Goal: Task Accomplishment & Management: Use online tool/utility

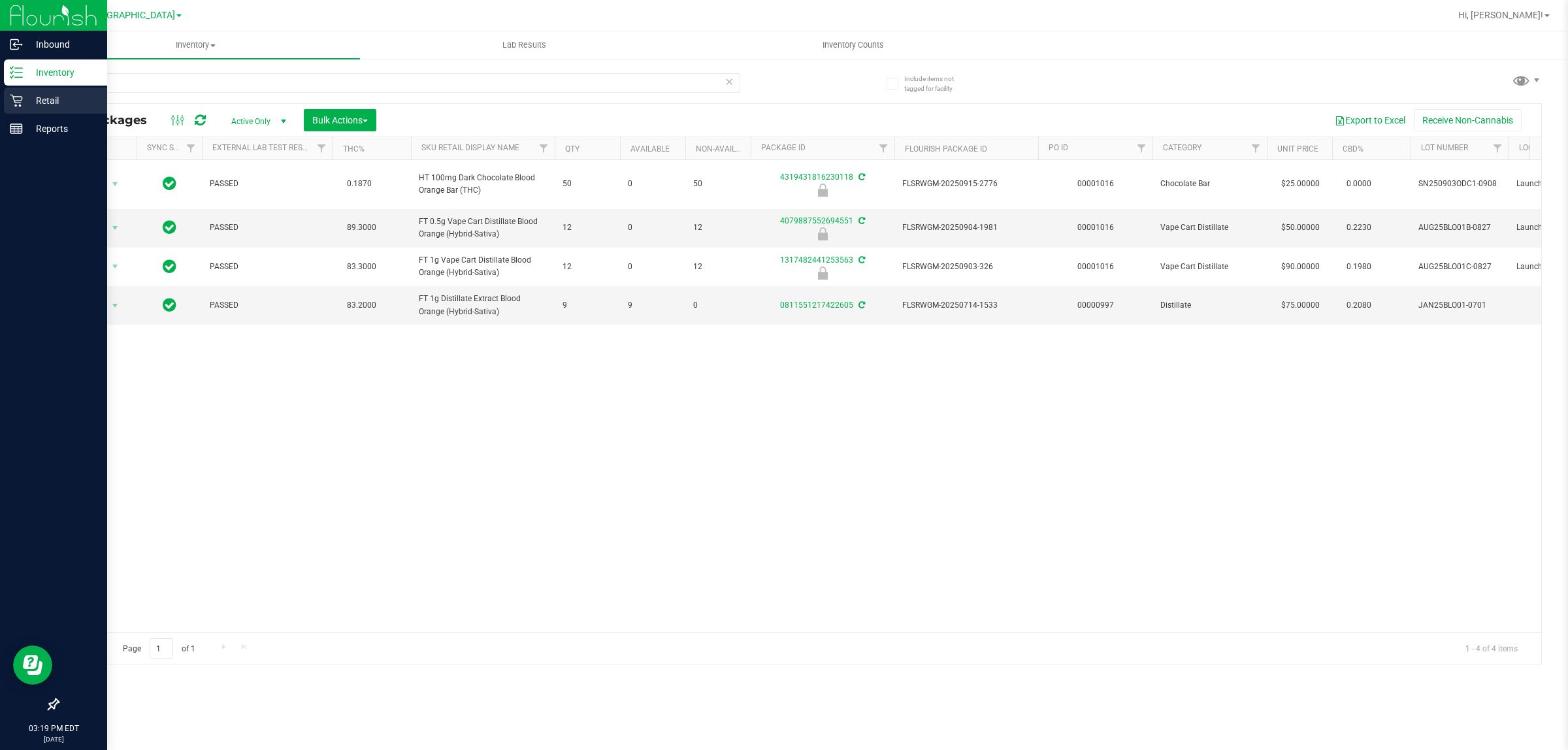
click at [38, 96] on p "Retail" at bounding box center [62, 100] width 78 height 16
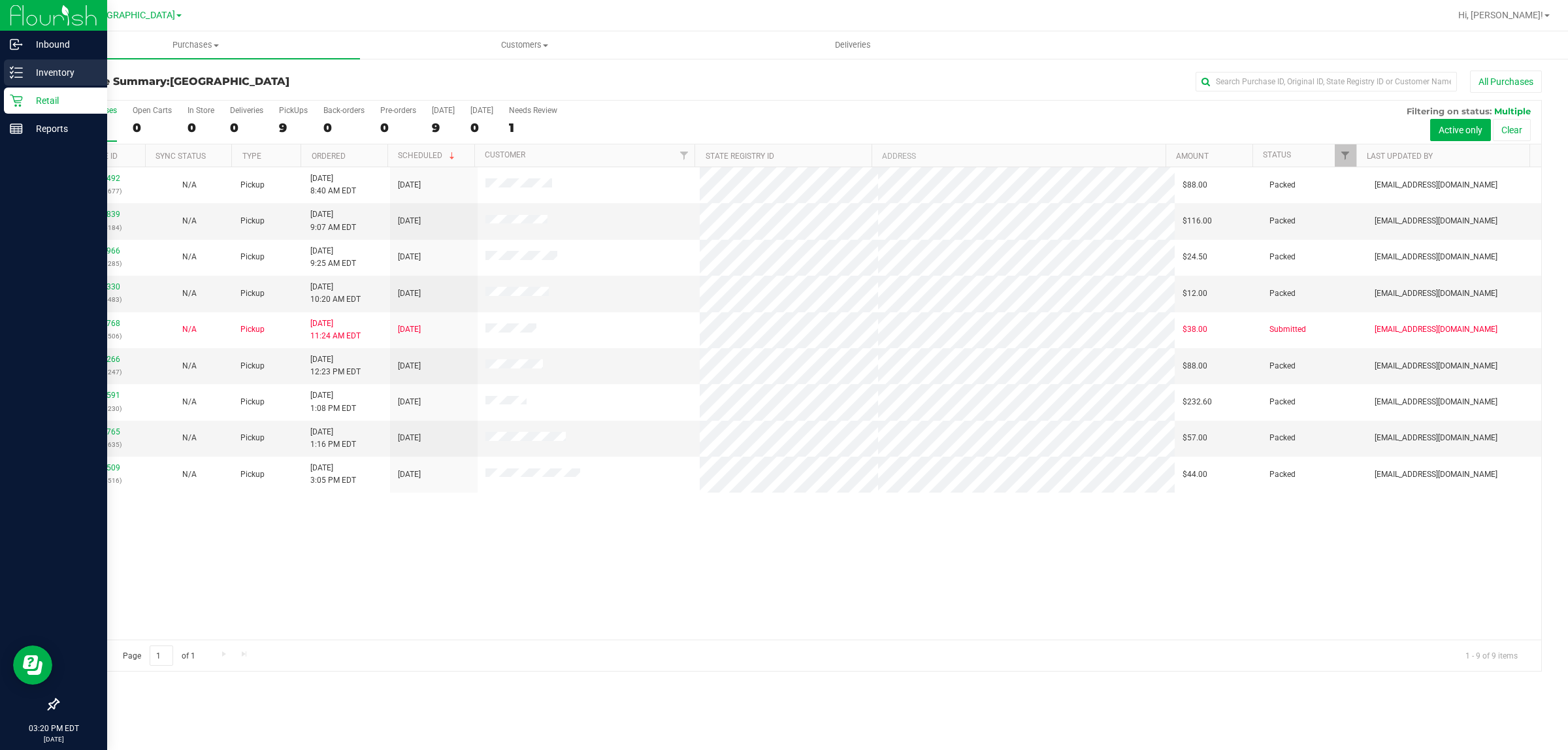
click at [30, 76] on p "Inventory" at bounding box center [62, 72] width 78 height 16
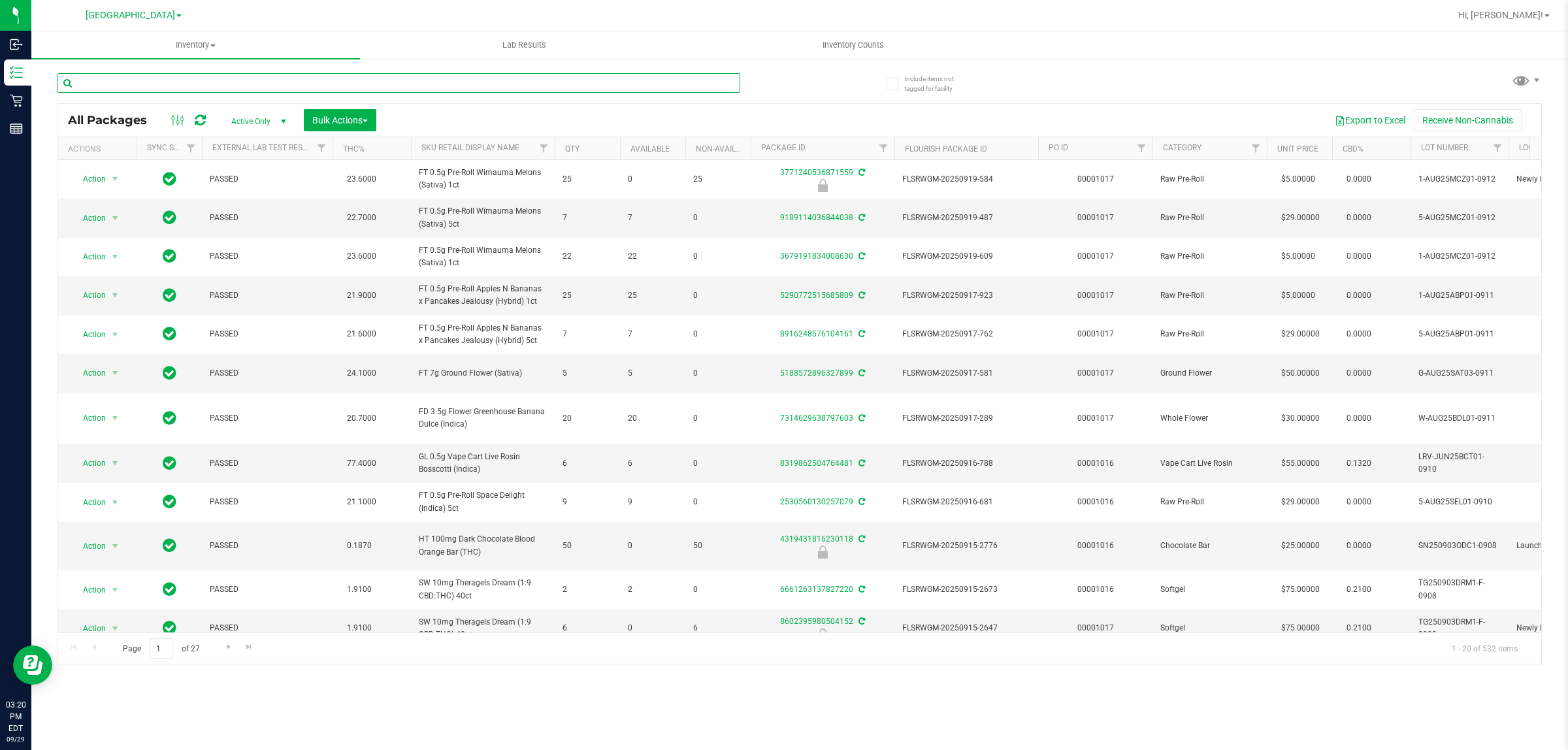
click at [185, 85] on input "text" at bounding box center [398, 83] width 683 height 19
type input "mfu"
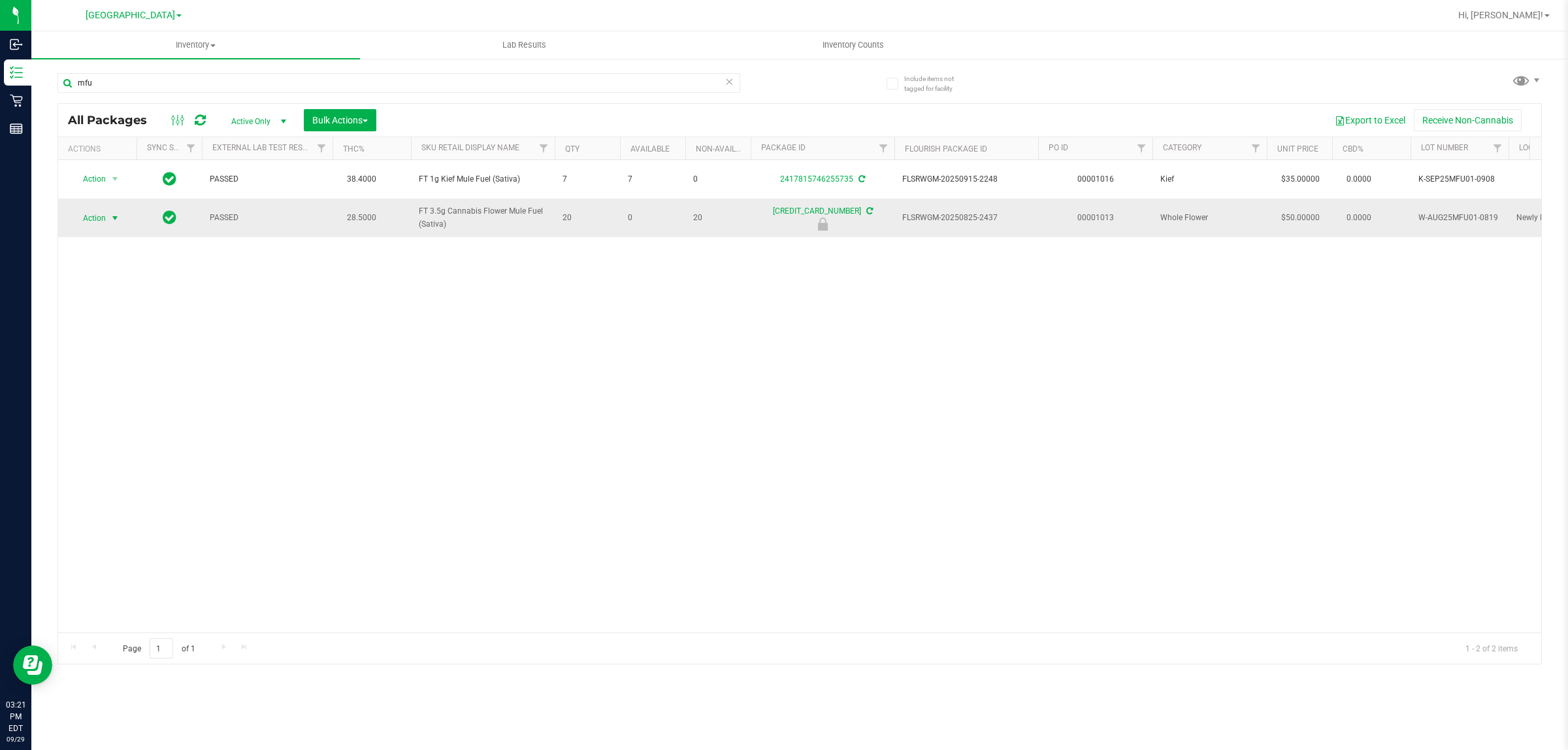
click at [83, 220] on span "Action" at bounding box center [88, 218] width 35 height 18
click at [99, 363] on li "Unlock package" at bounding box center [114, 373] width 85 height 19
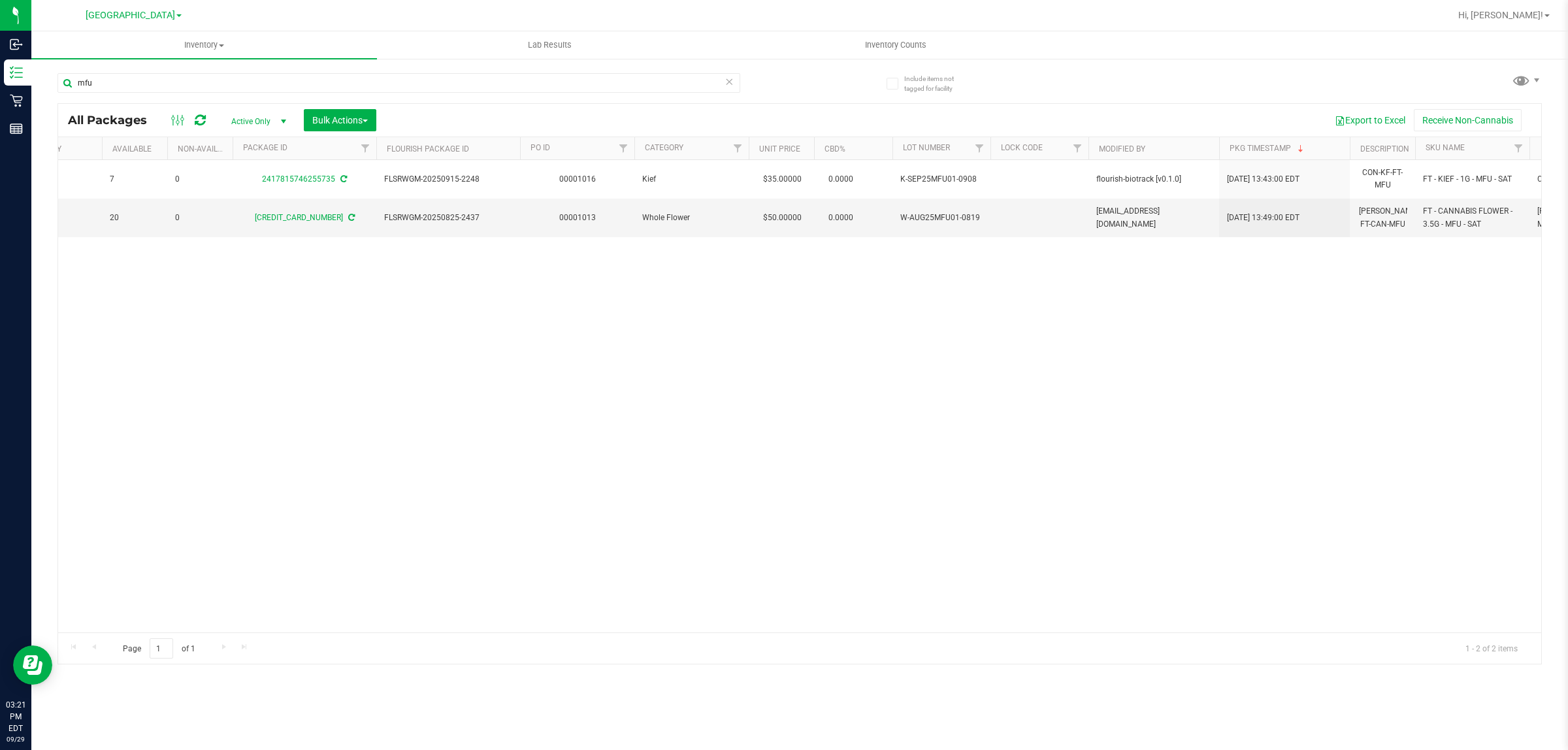
scroll to position [0, 524]
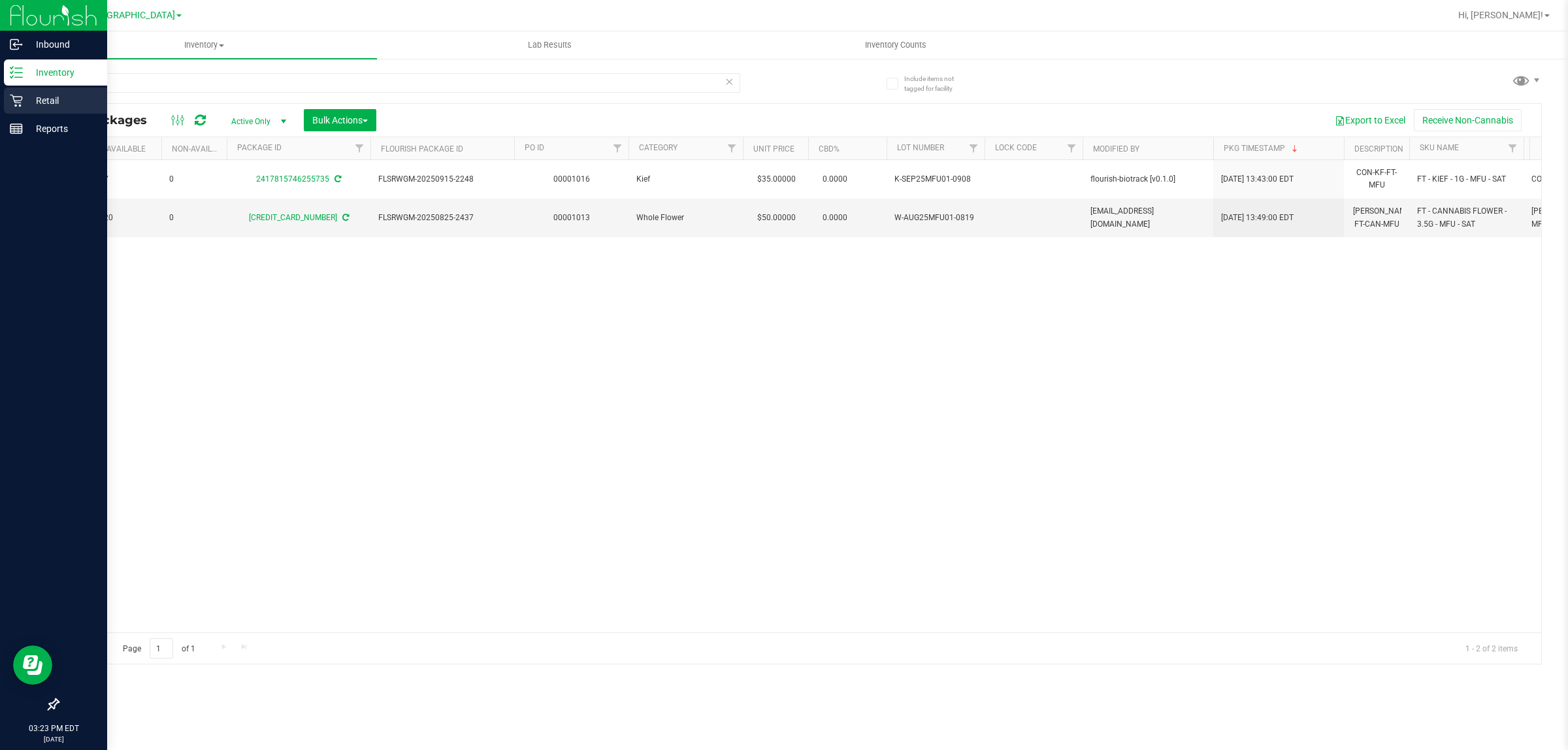
click at [62, 101] on p "Retail" at bounding box center [62, 100] width 78 height 16
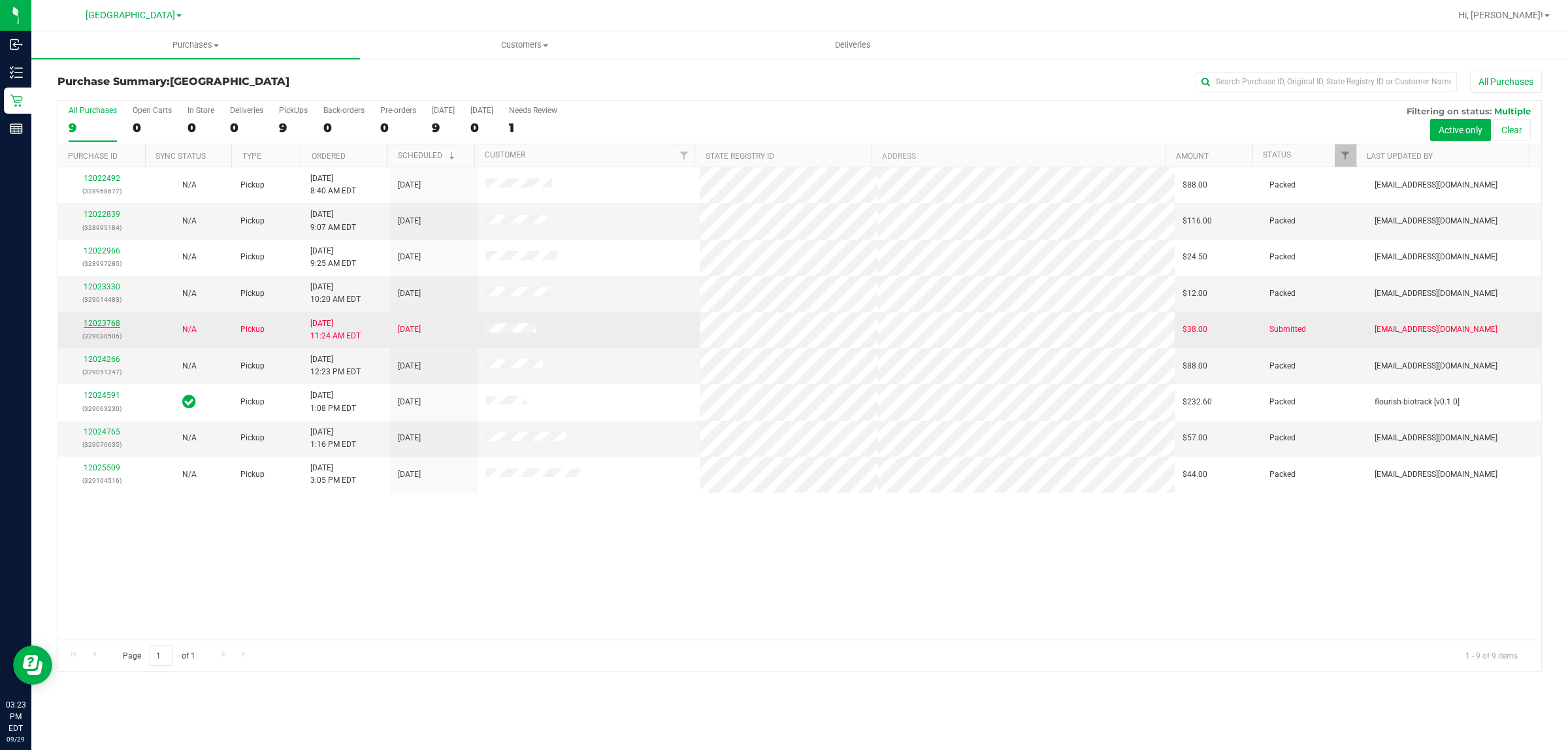
click at [107, 321] on link "12023768" at bounding box center [102, 323] width 37 height 9
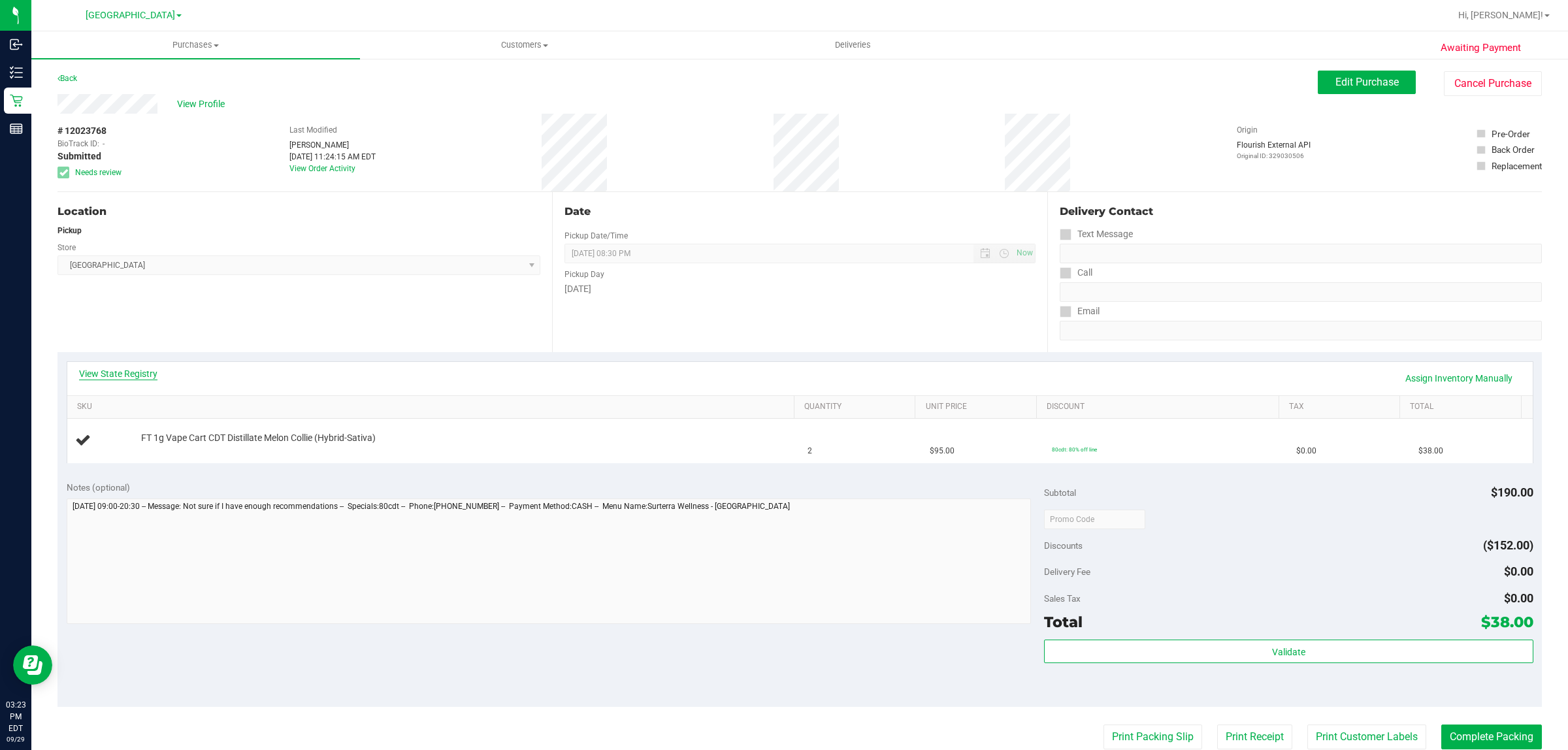
click at [122, 379] on link "View State Registry" at bounding box center [118, 374] width 78 height 13
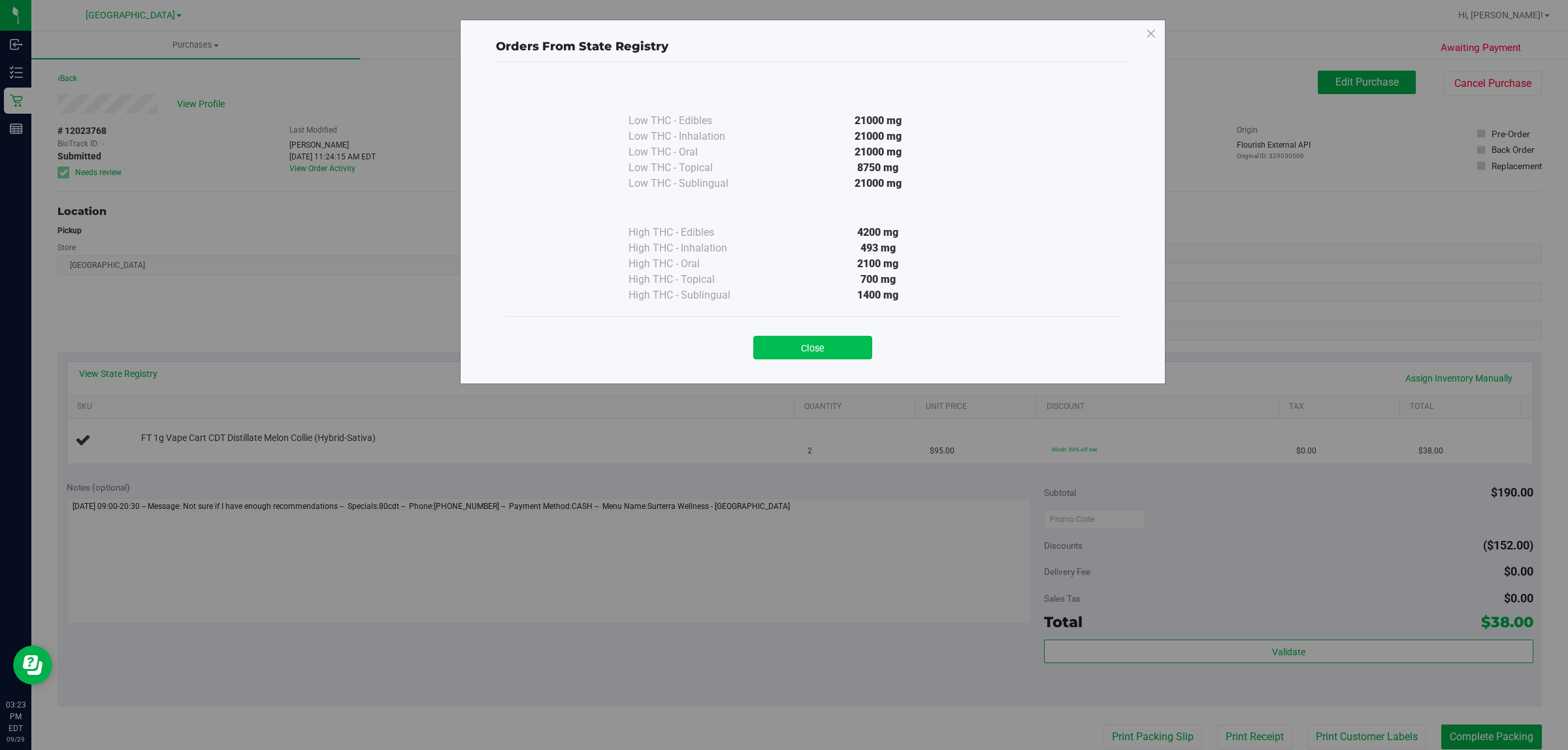
click at [780, 354] on button "Close" at bounding box center [813, 348] width 119 height 24
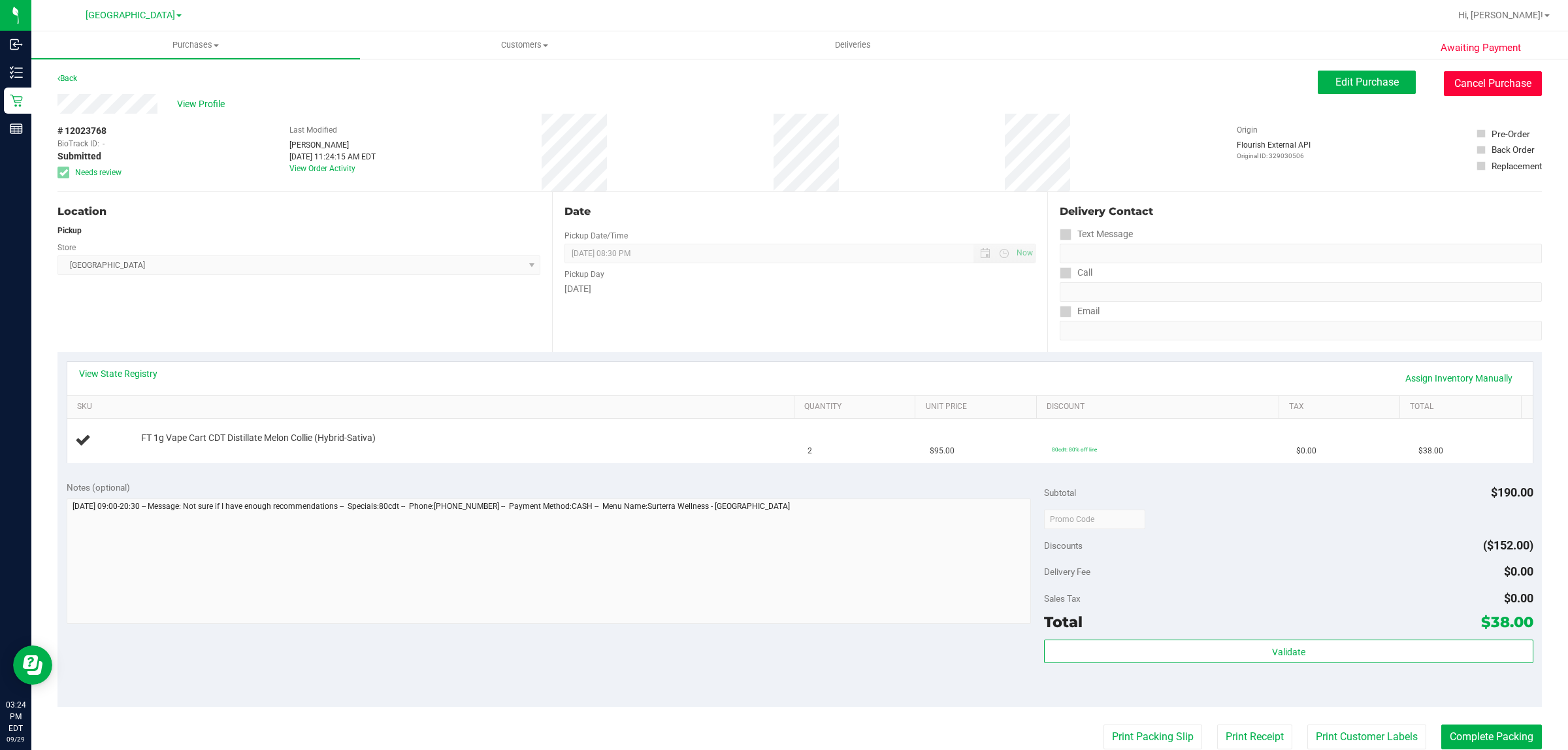
click at [1490, 82] on button "Cancel Purchase" at bounding box center [1493, 83] width 98 height 25
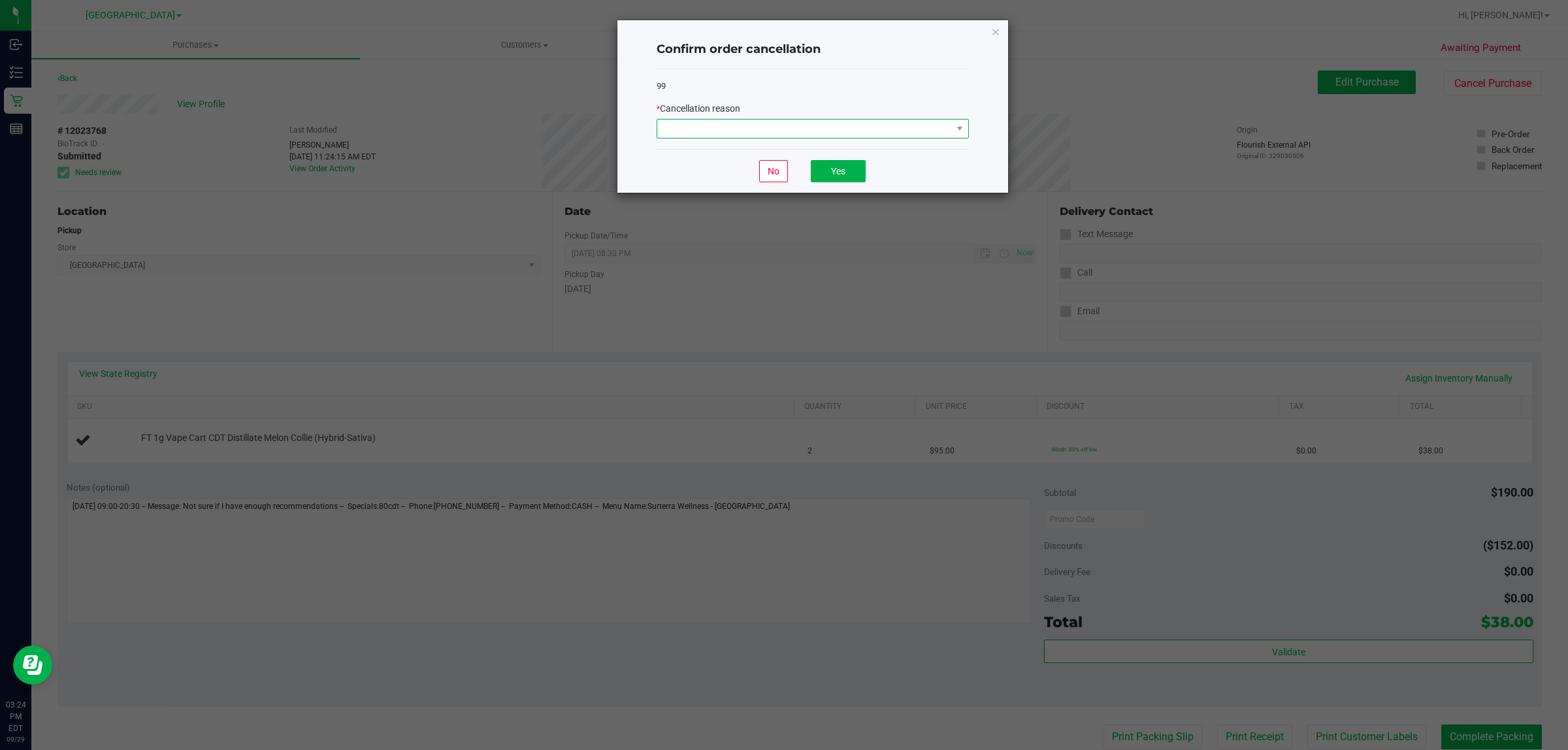
click at [685, 133] on span at bounding box center [804, 129] width 294 height 18
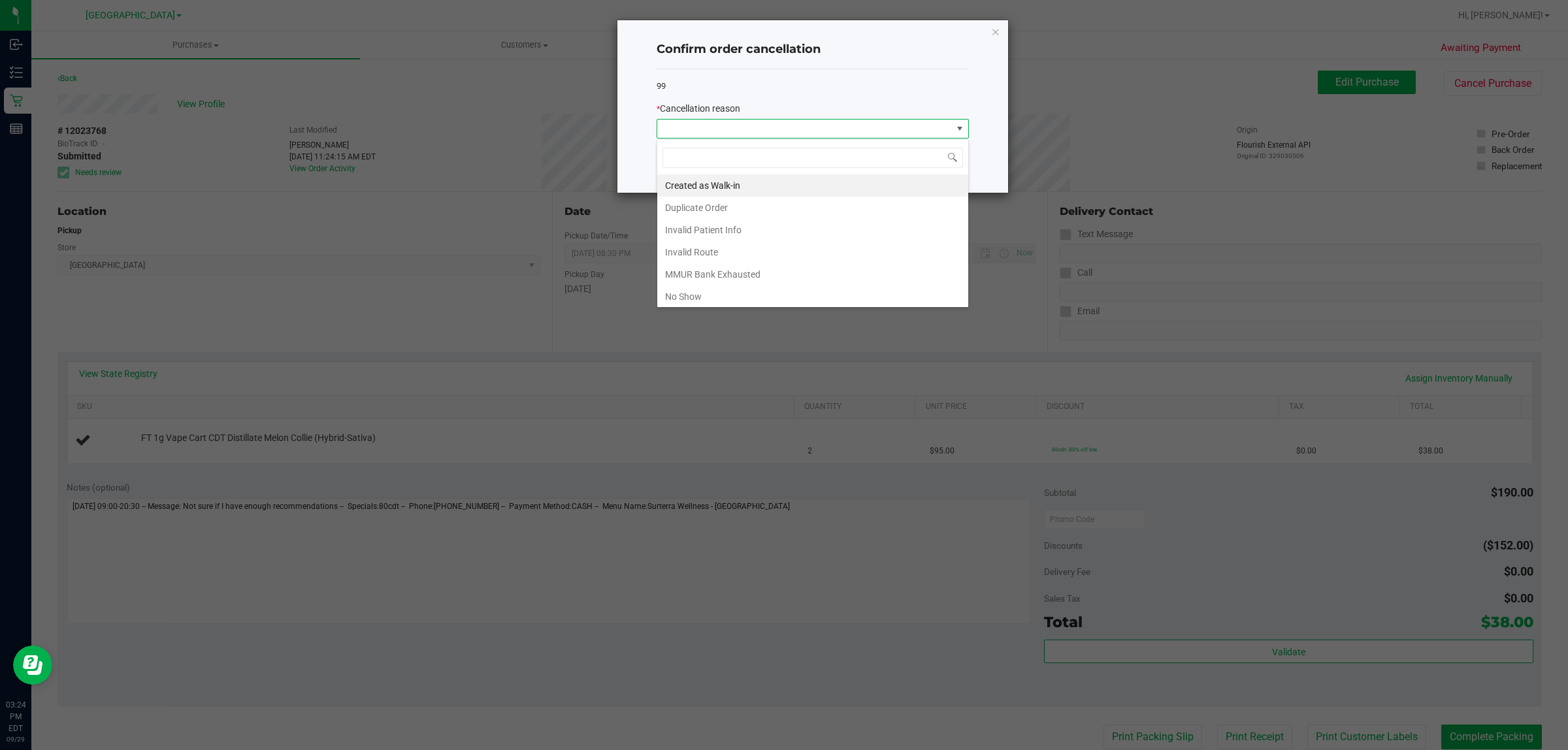
scroll to position [72, 0]
click at [740, 203] on li "MMUR Bank Exhausted" at bounding box center [813, 205] width 311 height 22
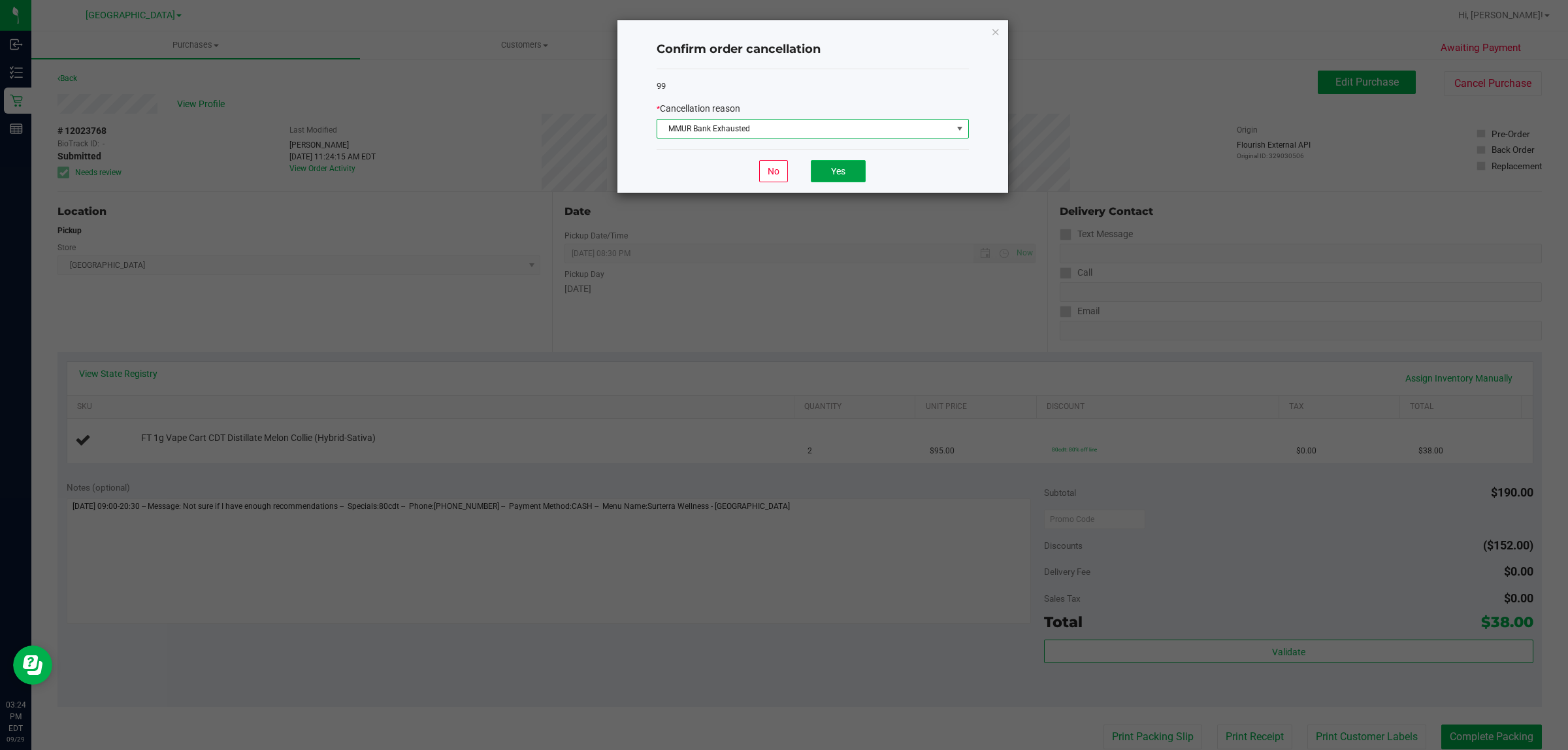
click at [849, 180] on button "Yes" at bounding box center [838, 171] width 55 height 22
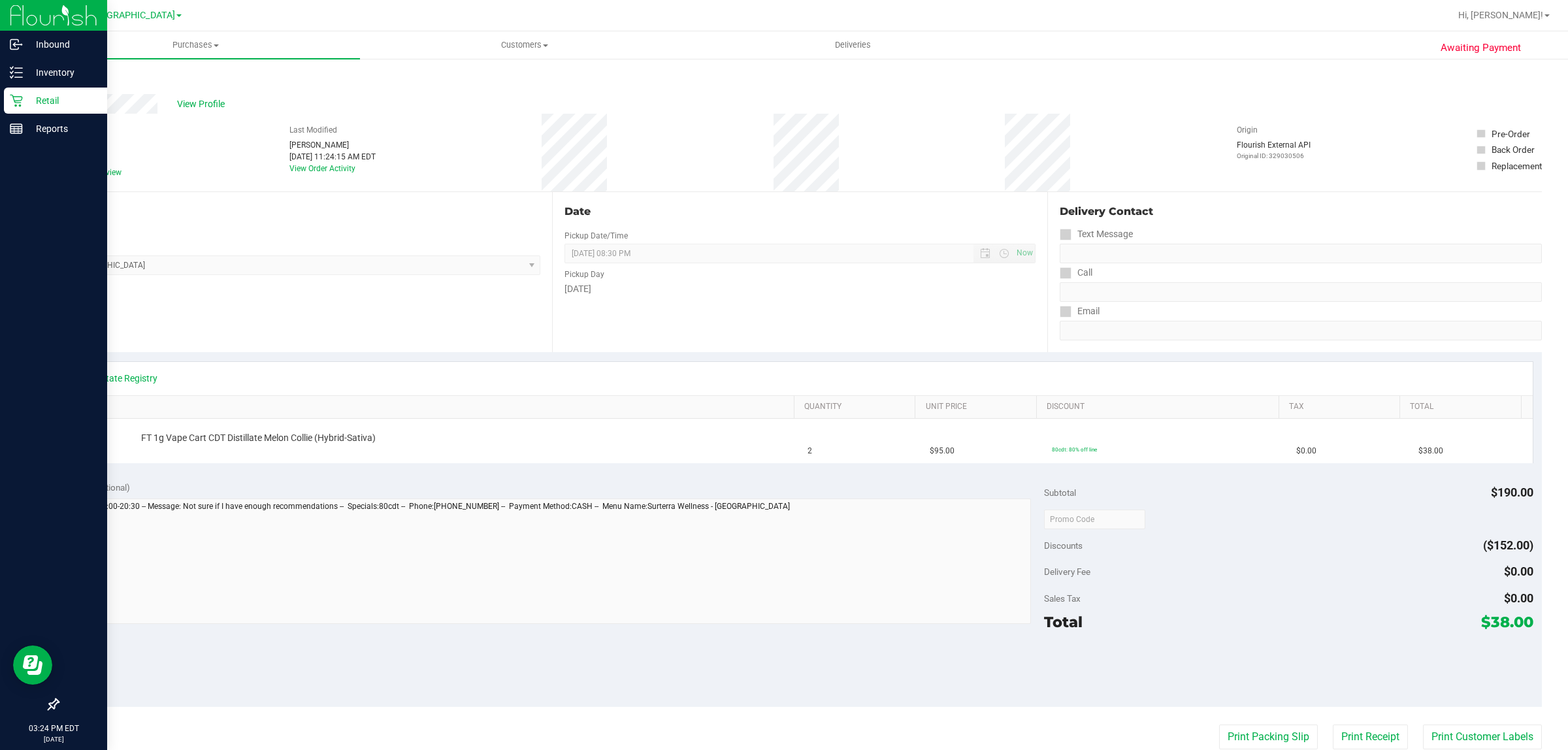
click at [53, 107] on p "Retail" at bounding box center [62, 100] width 78 height 16
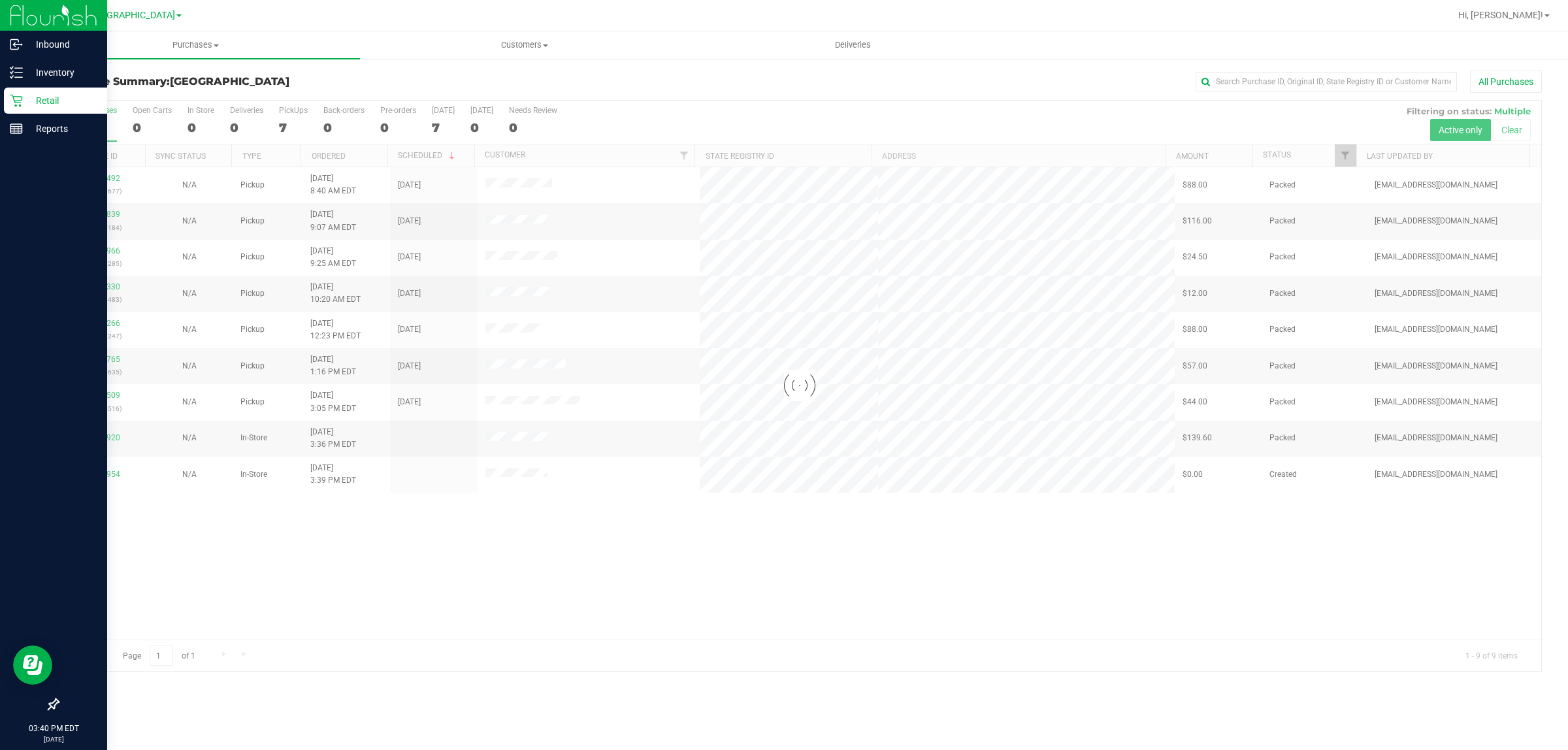
click at [40, 97] on p "Retail" at bounding box center [62, 100] width 78 height 16
click at [40, 65] on p "Inventory" at bounding box center [62, 72] width 78 height 16
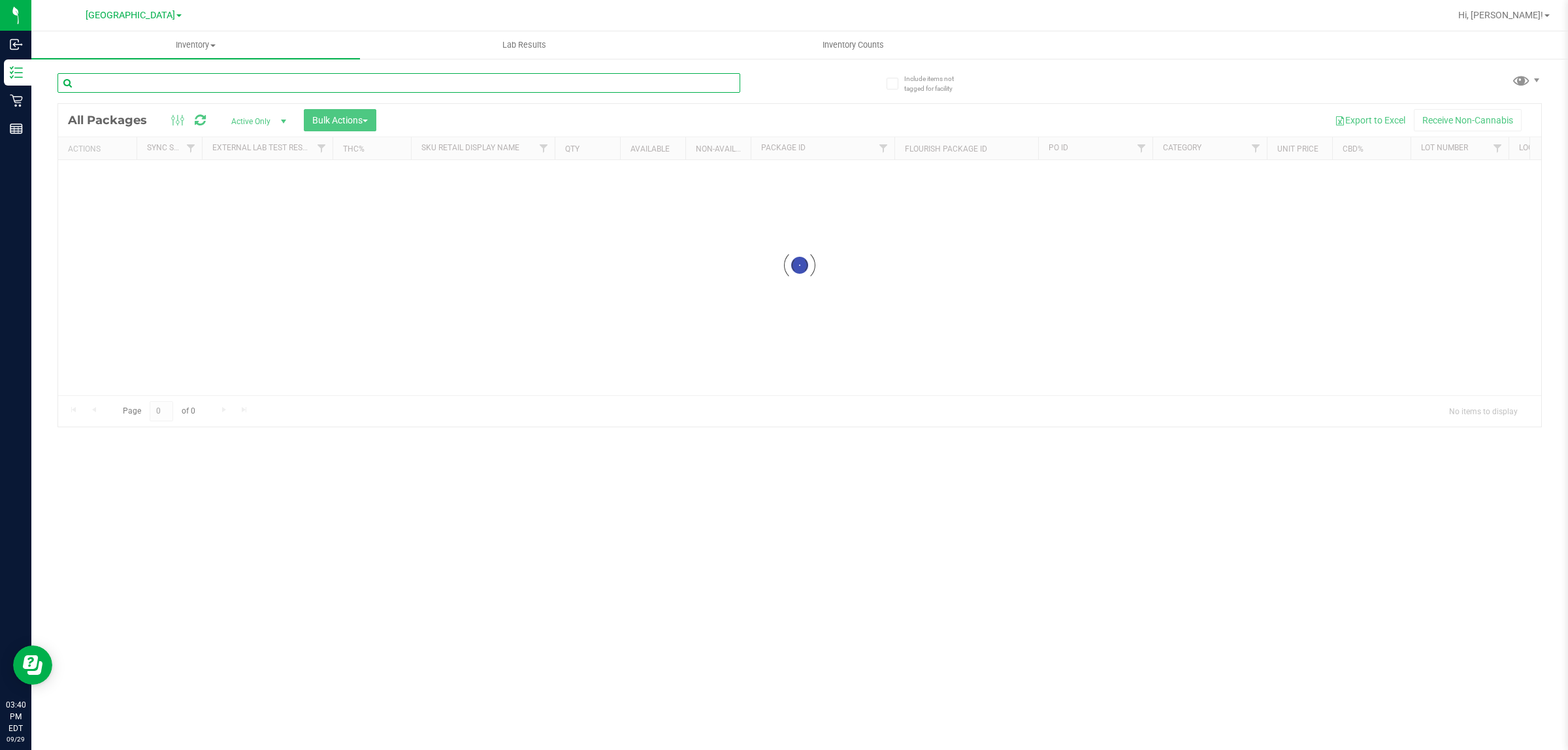
click at [193, 87] on input "text" at bounding box center [398, 83] width 683 height 19
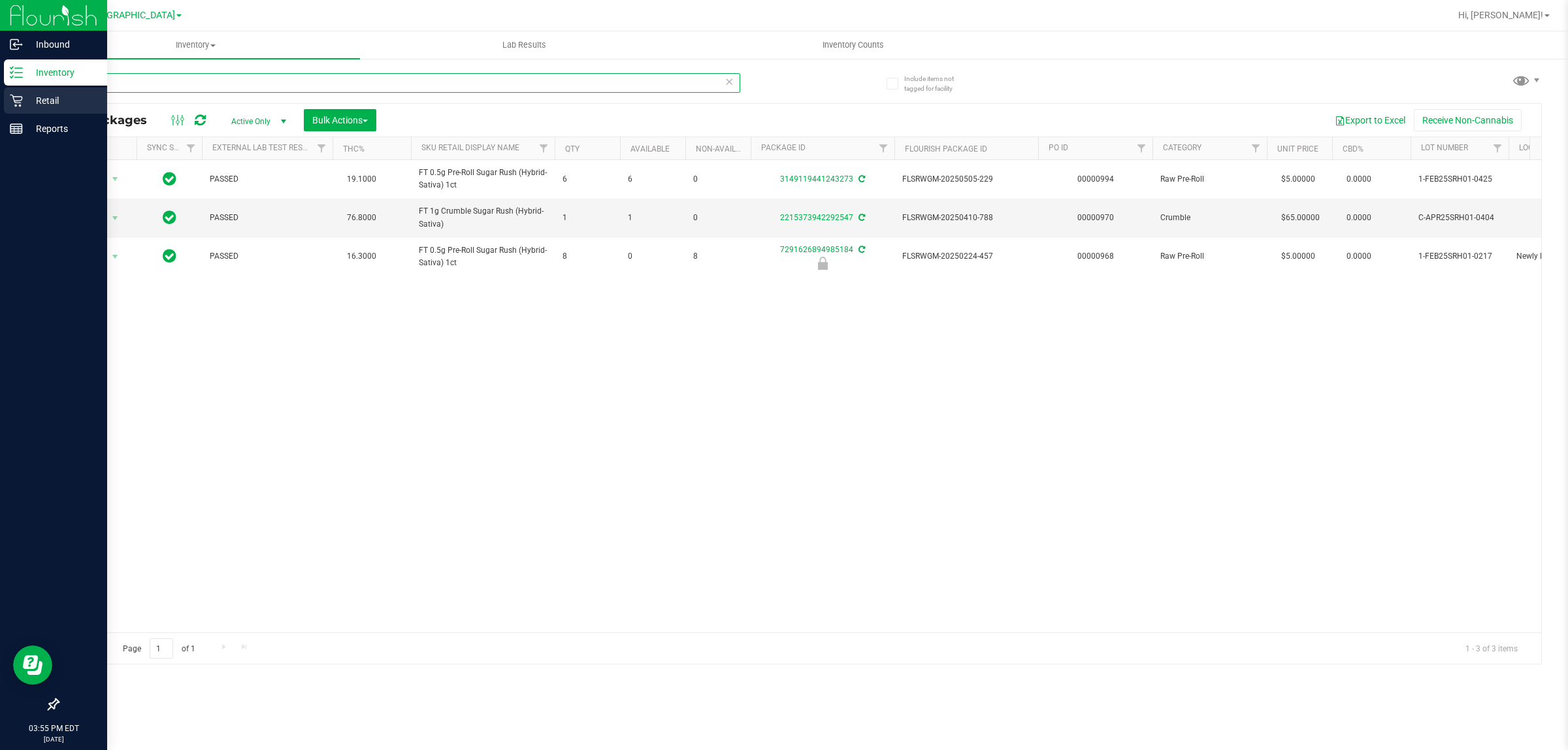
drag, startPoint x: 159, startPoint y: 92, endPoint x: 0, endPoint y: 98, distance: 159.1
click at [0, 98] on div "Inbound Inventory Retail Reports 03:55 PM EDT 09/29/2025 09/29 Deerfield Beach …" at bounding box center [784, 375] width 1568 height 750
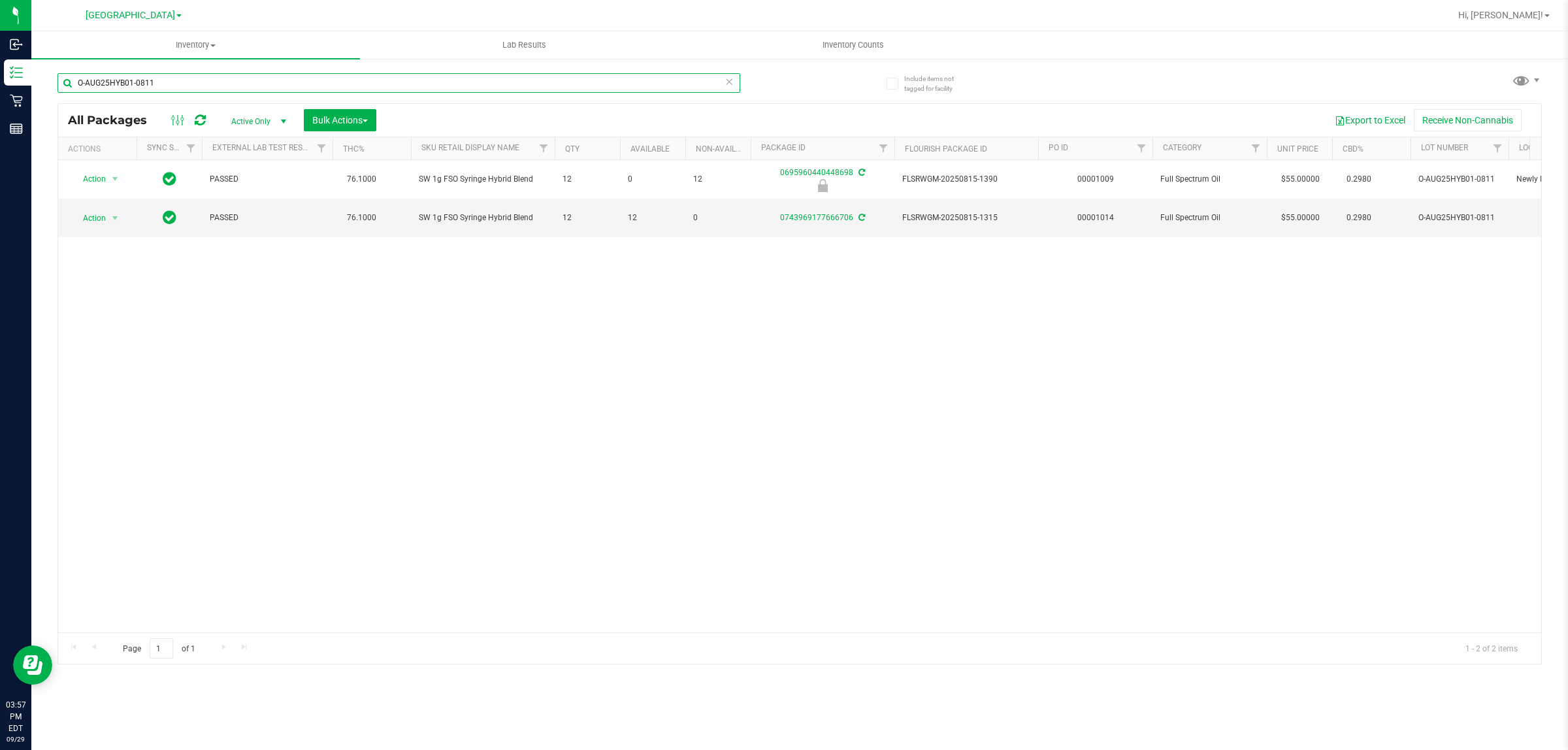
type input "O-AUG25HYB01-0811"
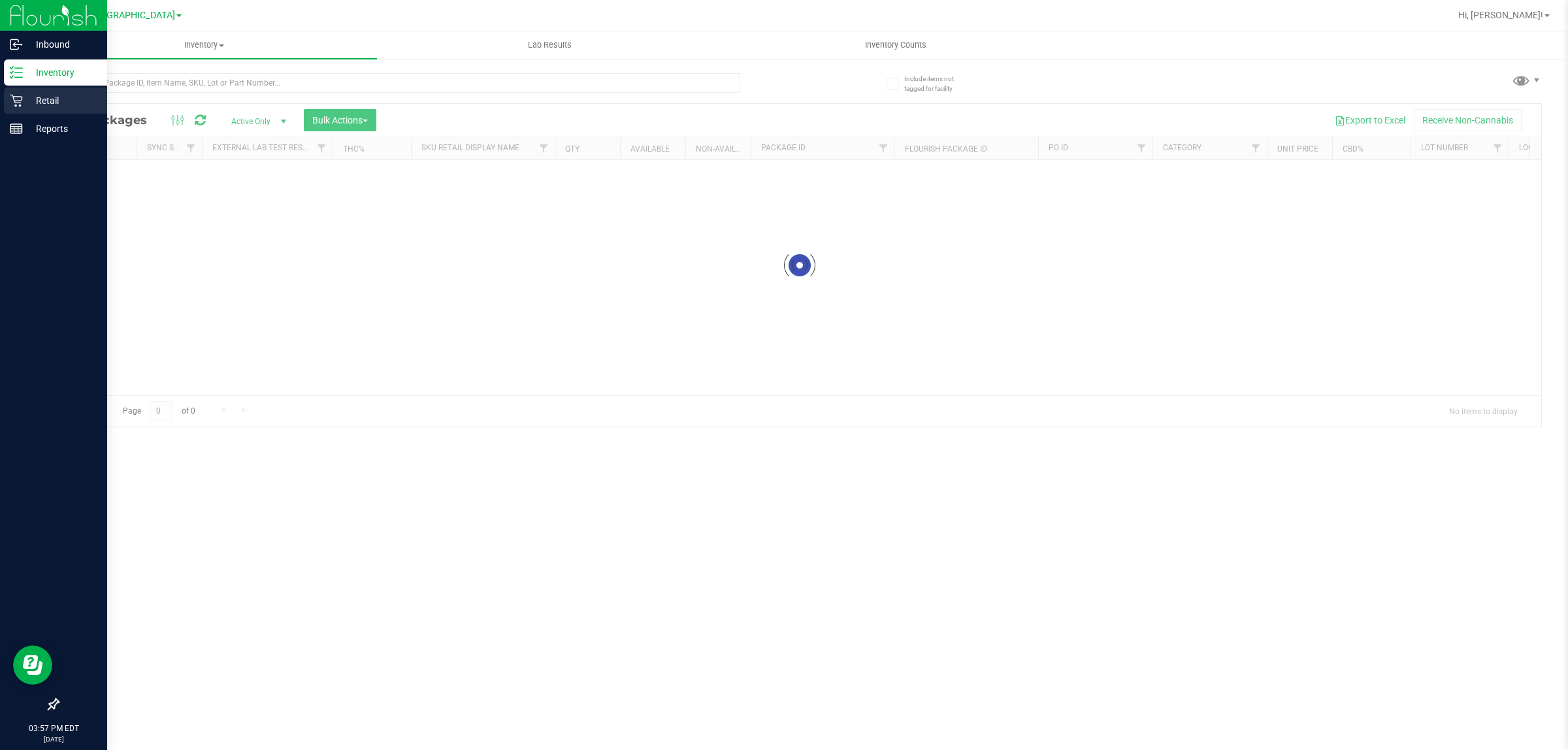
click at [24, 98] on p "Retail" at bounding box center [62, 100] width 78 height 16
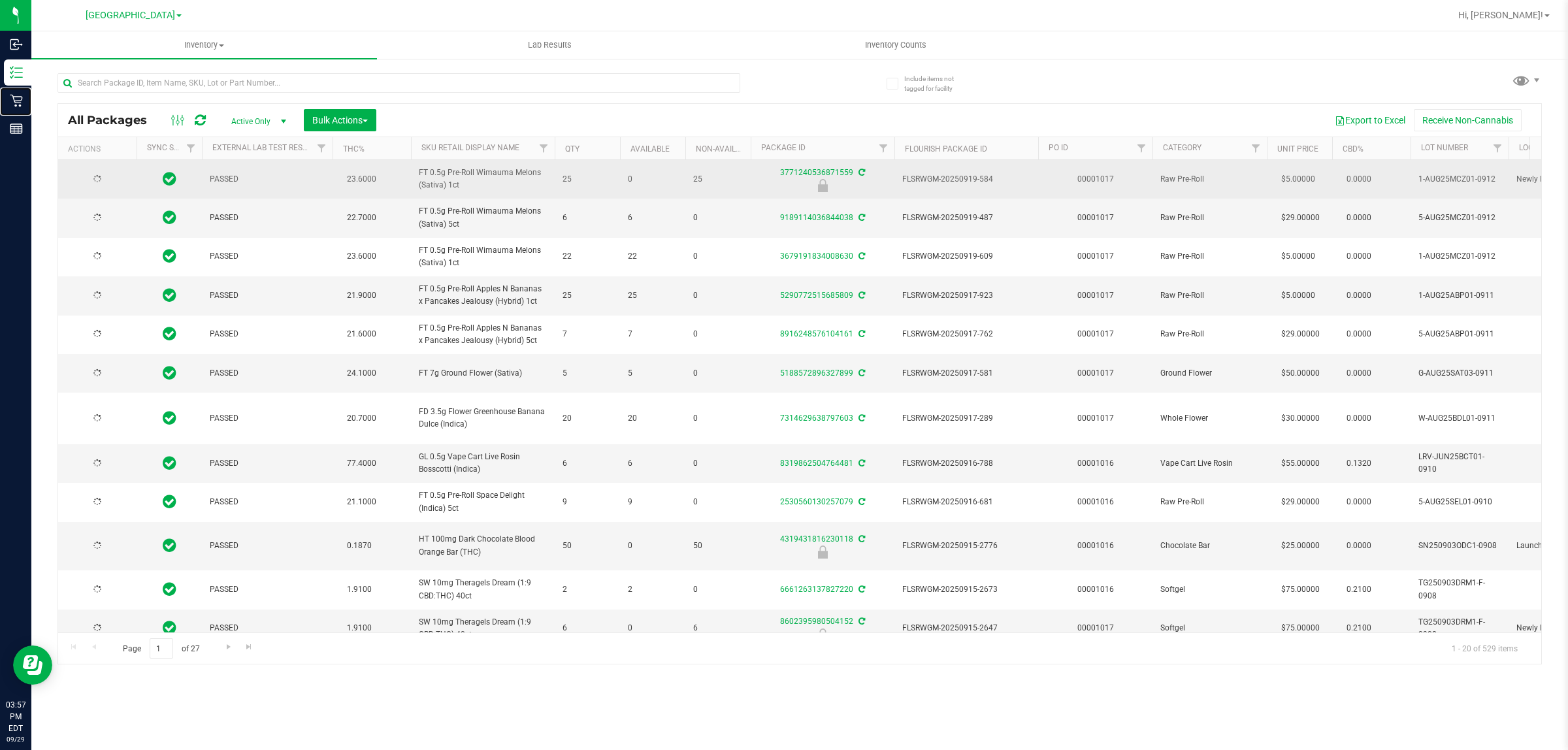
type input "[DATE]"
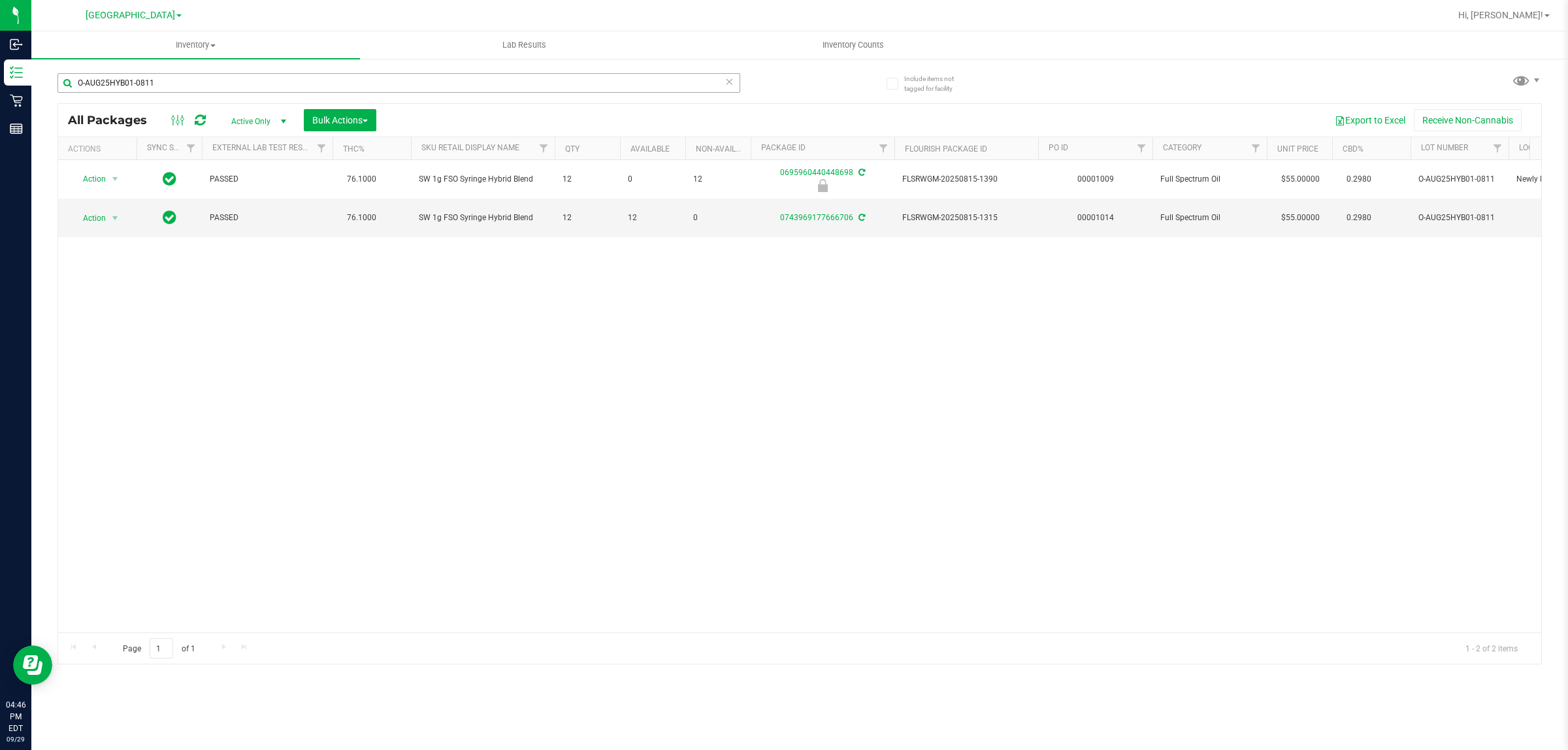
click at [168, 78] on input "O-AUG25HYB01-0811" at bounding box center [398, 83] width 683 height 19
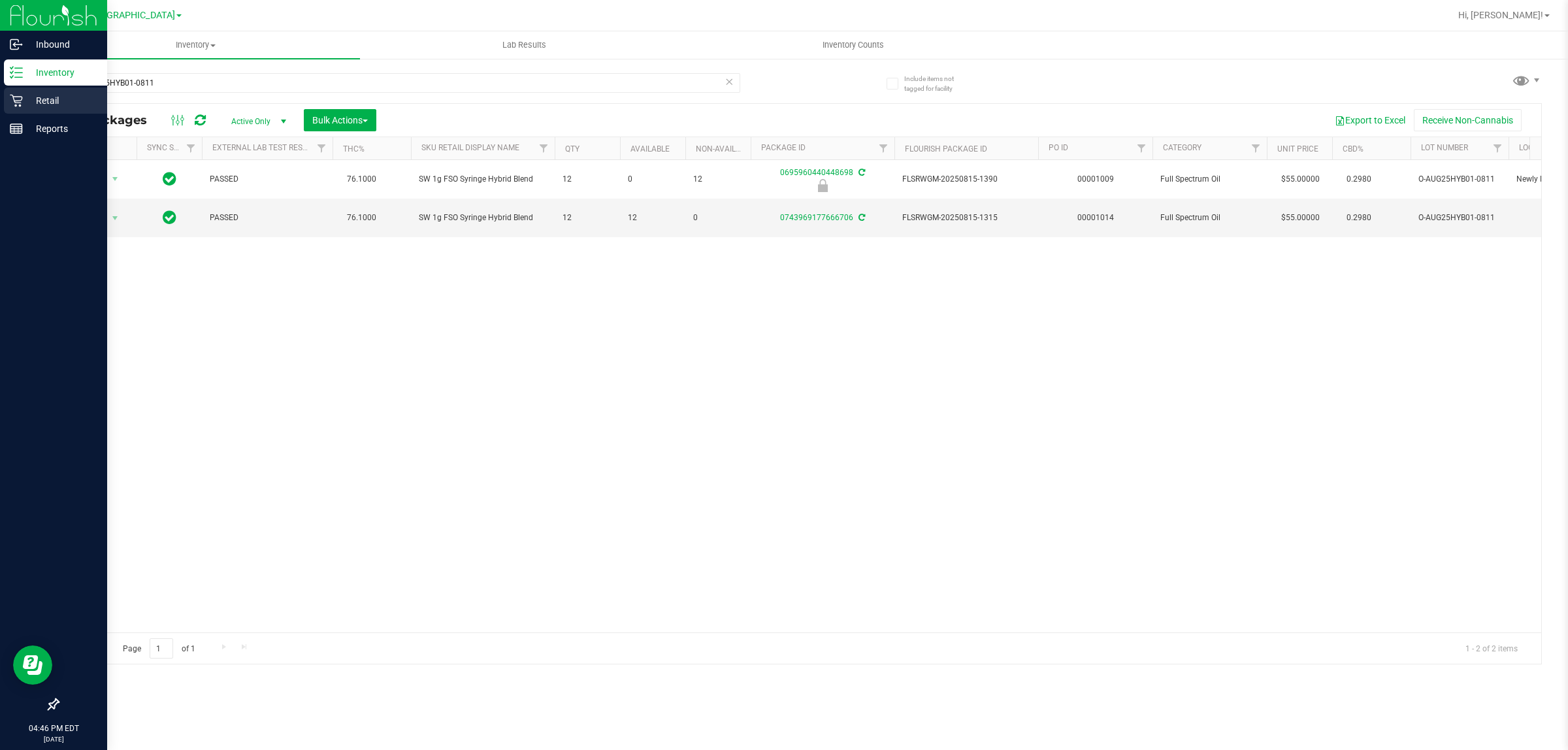
drag, startPoint x: 168, startPoint y: 79, endPoint x: 0, endPoint y: 106, distance: 170.2
click at [0, 106] on div "Inbound Inventory Retail Reports 04:46 PM EDT [DATE] 09/29 [GEOGRAPHIC_DATA] WC…" at bounding box center [784, 375] width 1568 height 750
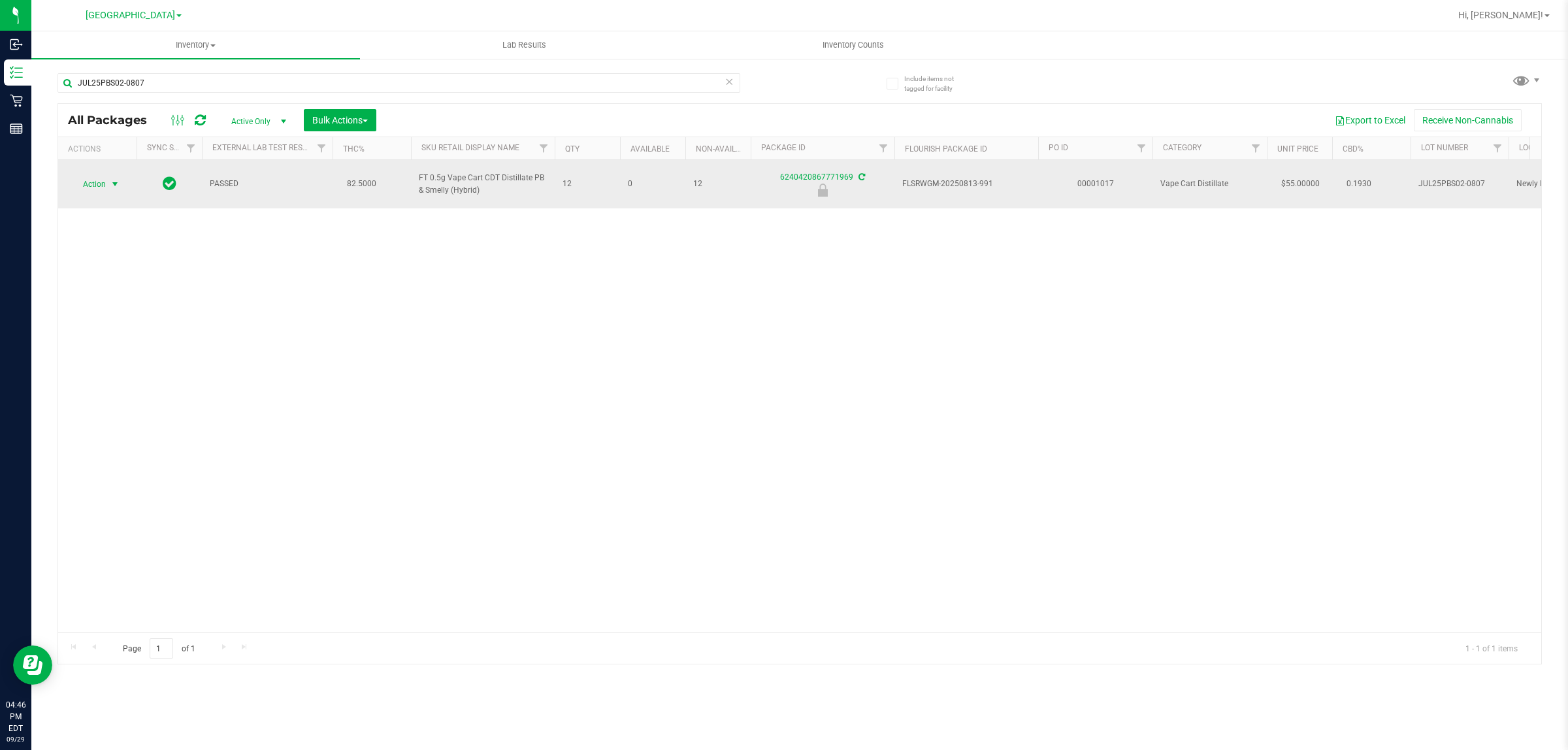
type input "JUL25PBS02-0807"
click at [86, 188] on span "Action" at bounding box center [88, 184] width 35 height 18
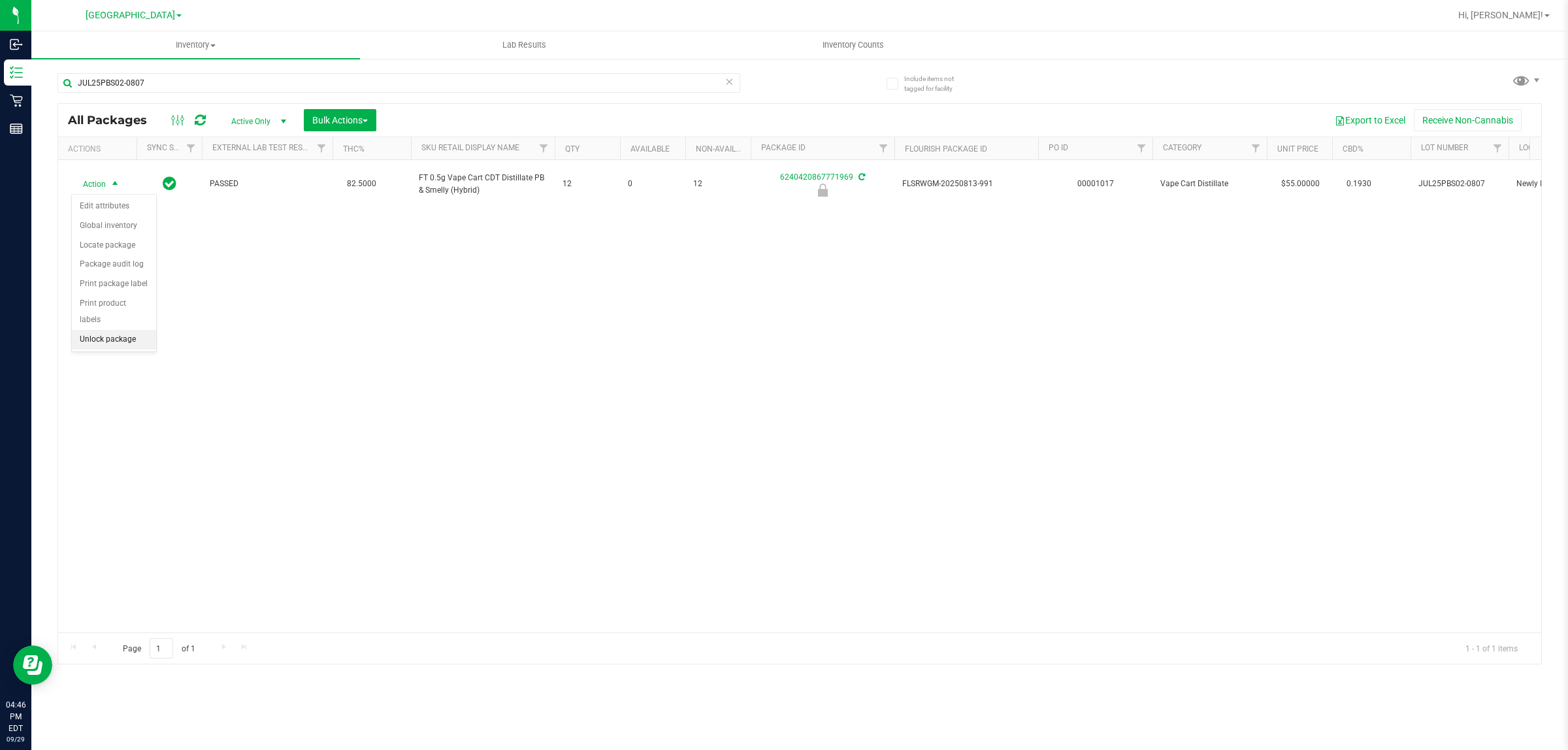
click at [122, 329] on li "Unlock package" at bounding box center [114, 339] width 85 height 19
